Goal: Task Accomplishment & Management: Manage account settings

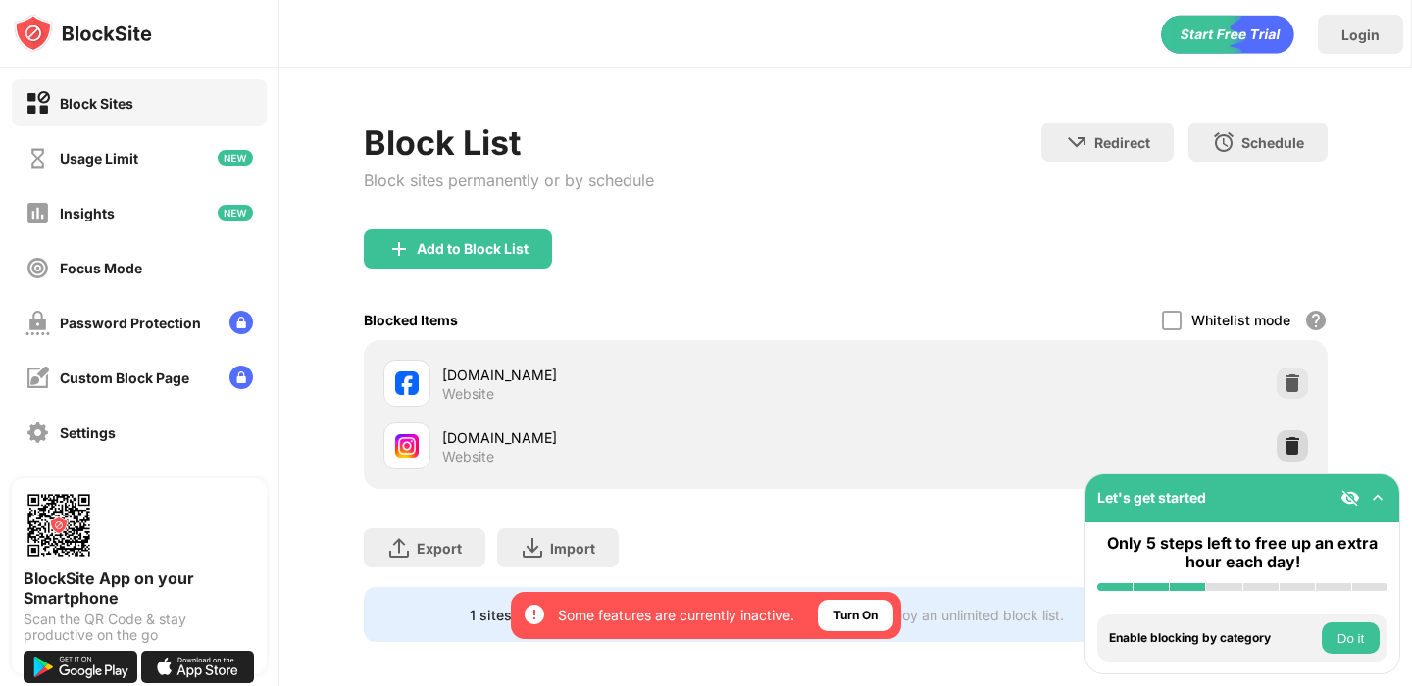
click at [1283, 444] on img at bounding box center [1293, 446] width 20 height 20
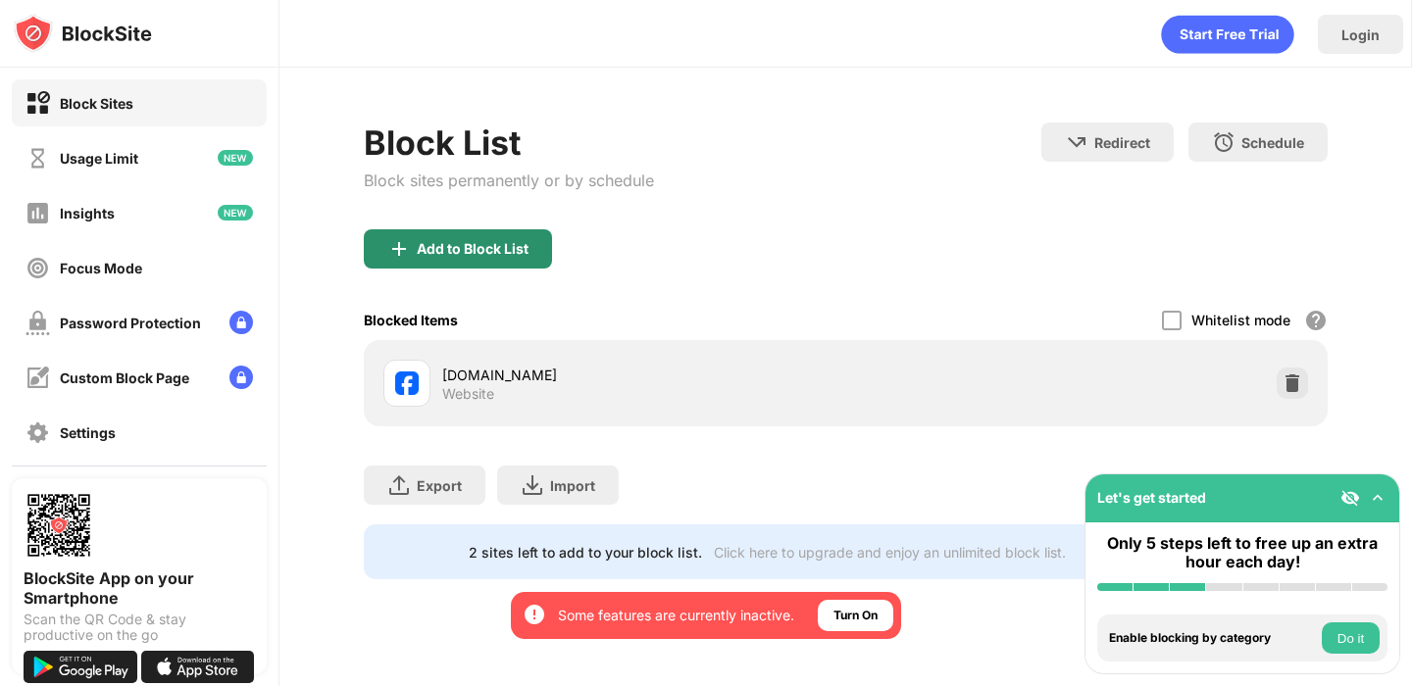
click at [439, 265] on div "Add to Block List" at bounding box center [458, 248] width 188 height 39
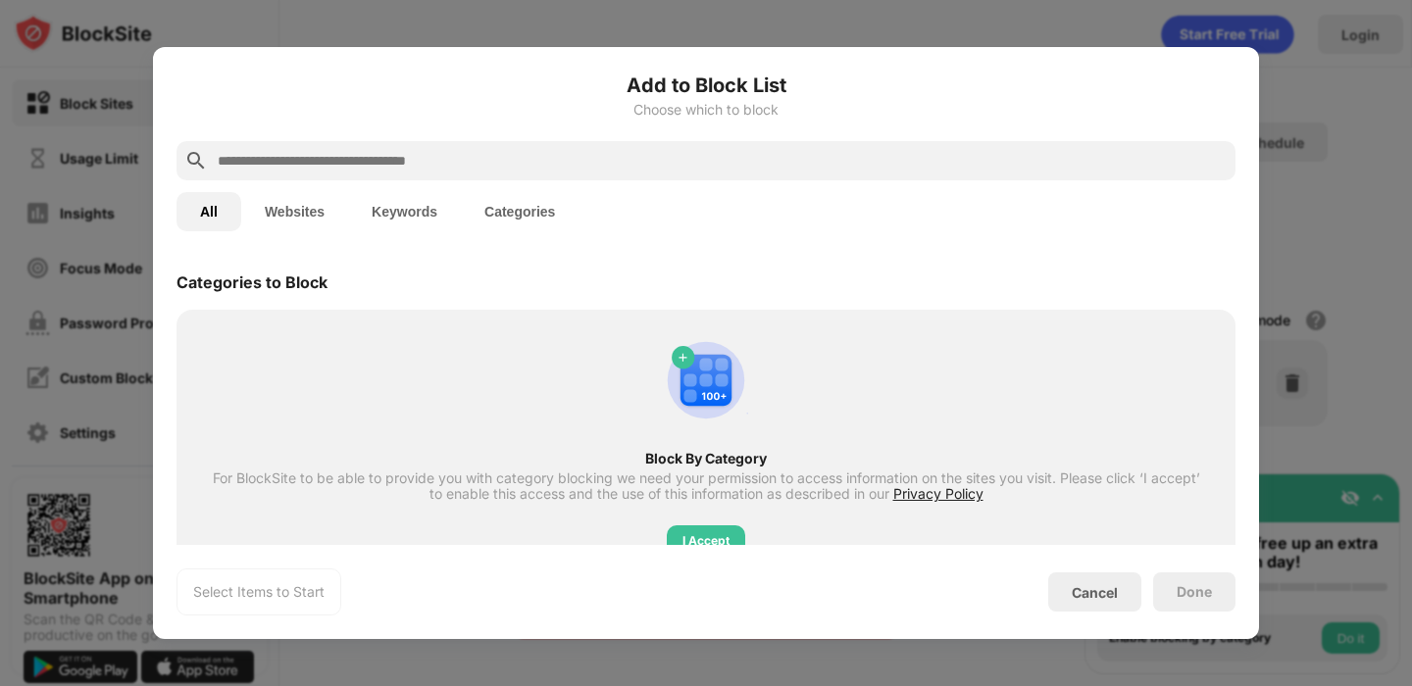
click at [451, 159] on input "text" at bounding box center [722, 161] width 1012 height 24
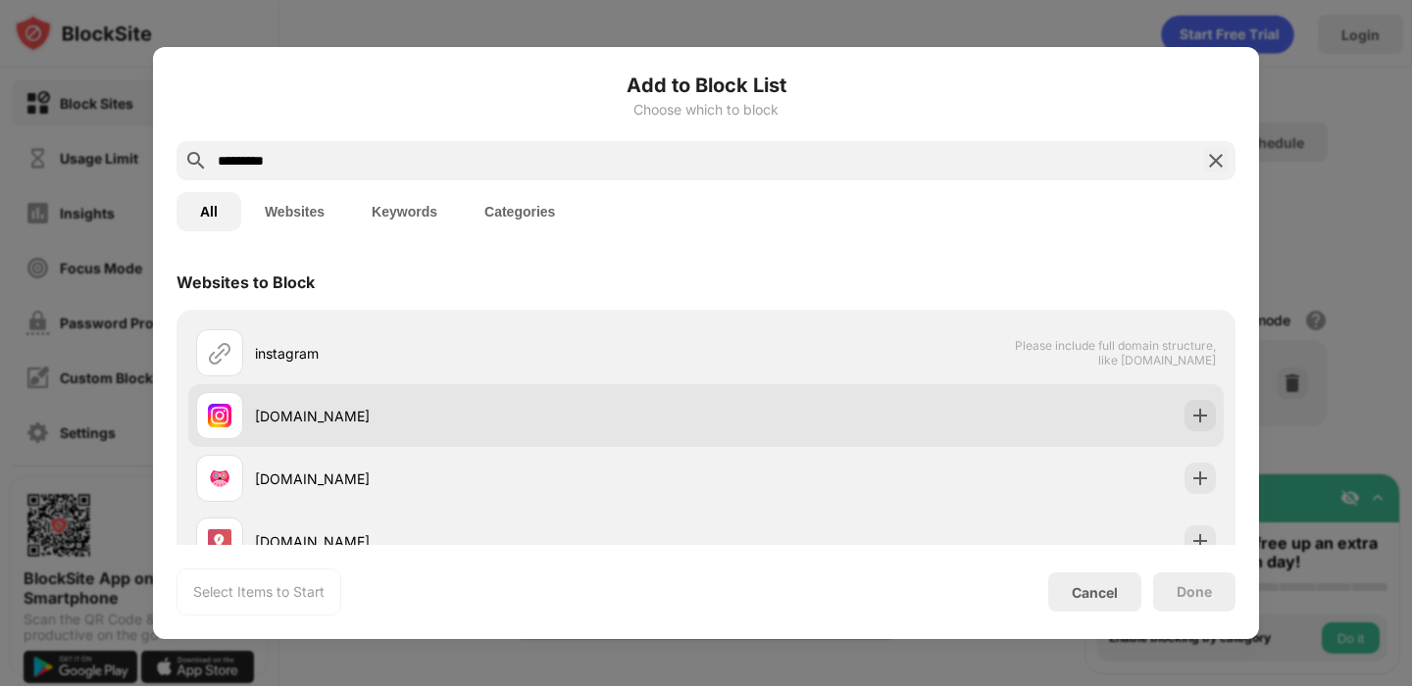
type input "*********"
click at [1198, 412] on img at bounding box center [1200, 416] width 20 height 20
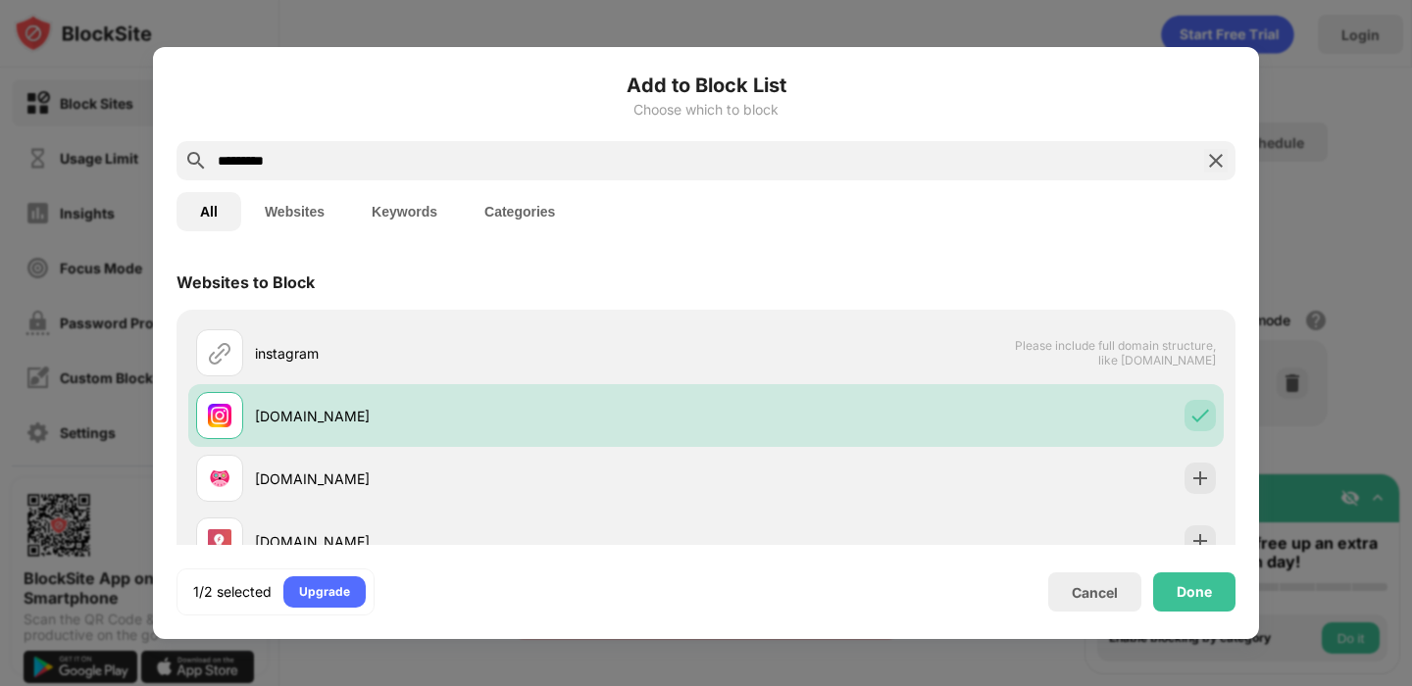
click at [1163, 601] on div "Done" at bounding box center [1194, 592] width 82 height 39
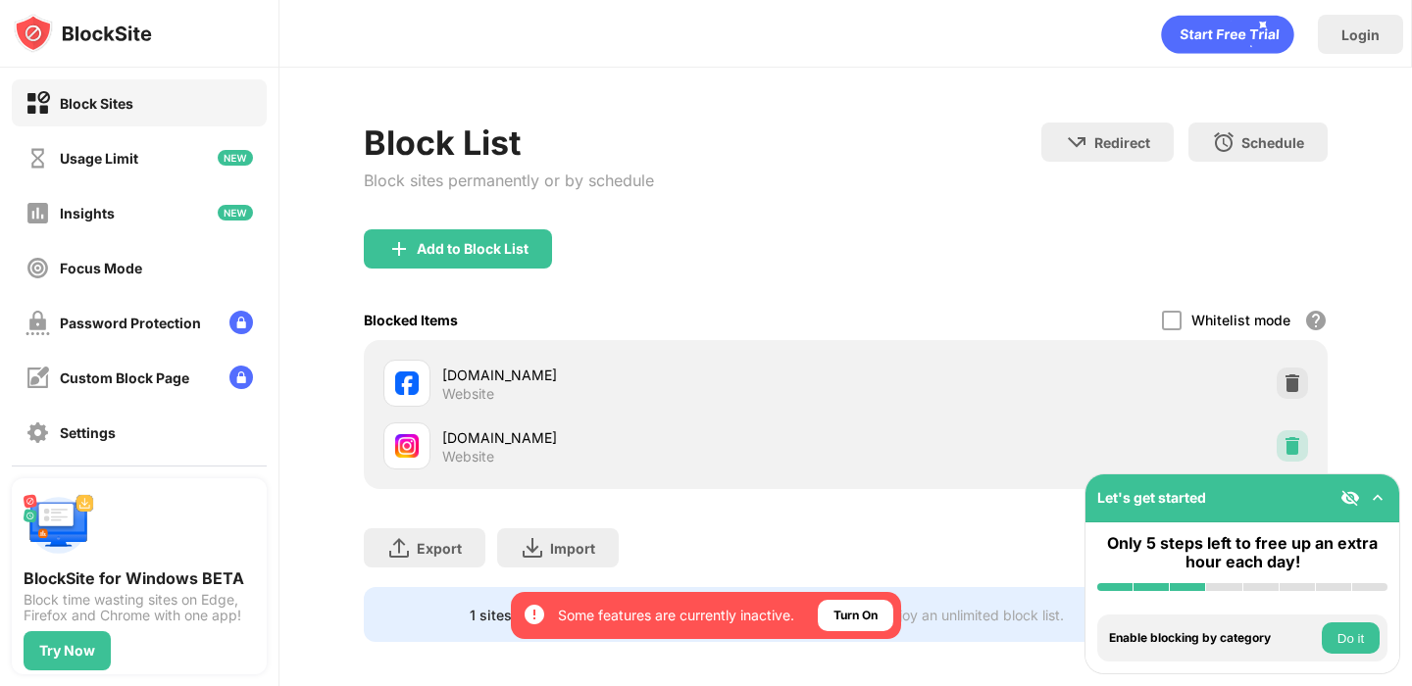
click at [1298, 444] on img at bounding box center [1293, 446] width 20 height 20
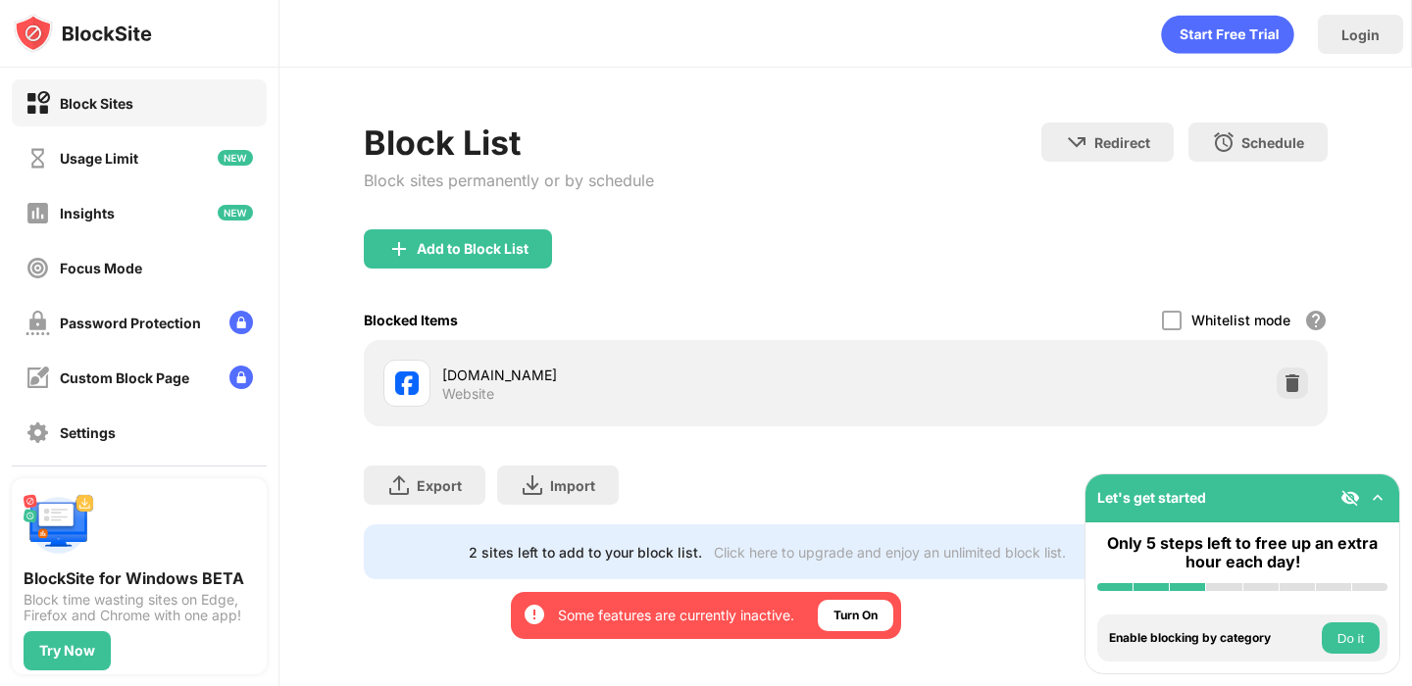
click at [521, 239] on div "Add to Block List" at bounding box center [458, 248] width 188 height 39
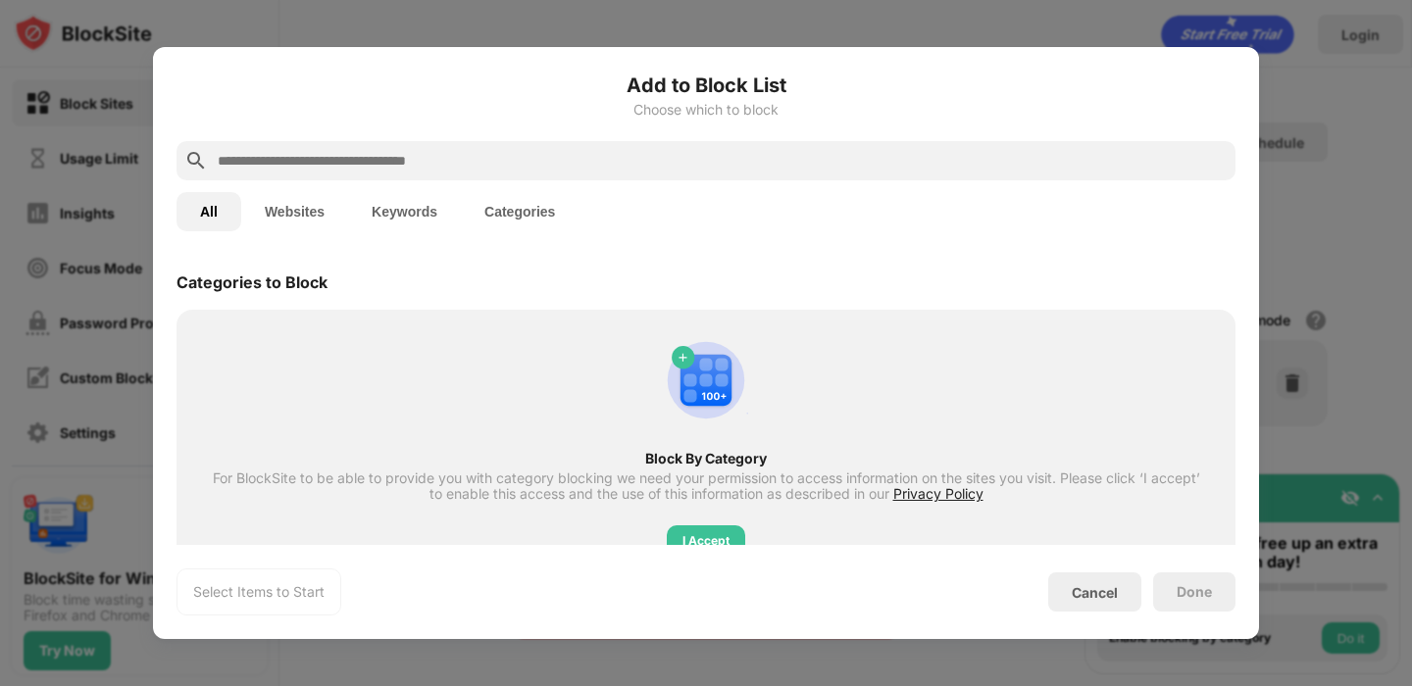
click at [446, 165] on input "text" at bounding box center [722, 161] width 1012 height 24
type input "*"
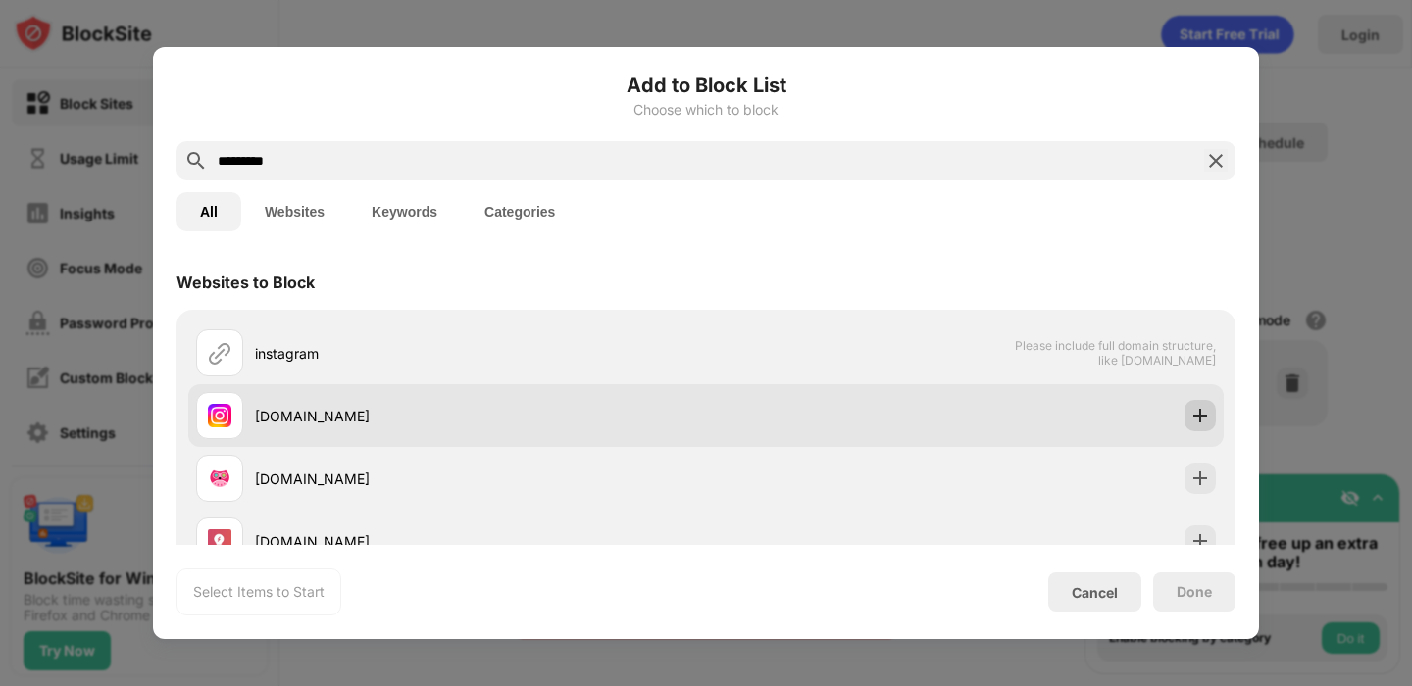
type input "*********"
click at [1187, 414] on div at bounding box center [1200, 415] width 31 height 31
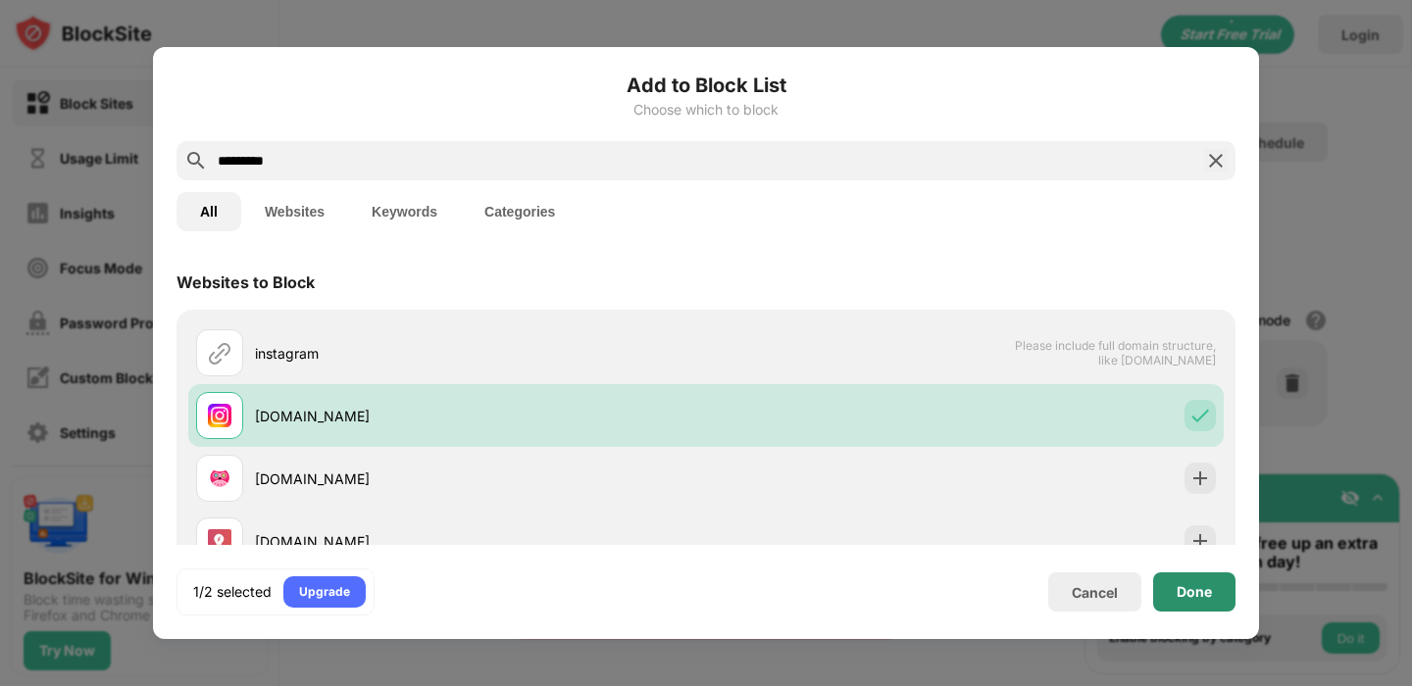
click at [1194, 580] on div "Done" at bounding box center [1194, 592] width 82 height 39
